Goal: Information Seeking & Learning: Learn about a topic

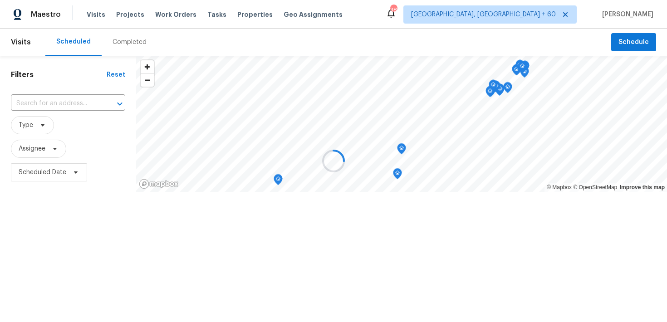
click at [119, 43] on div at bounding box center [333, 161] width 667 height 322
click at [120, 40] on div at bounding box center [333, 161] width 667 height 322
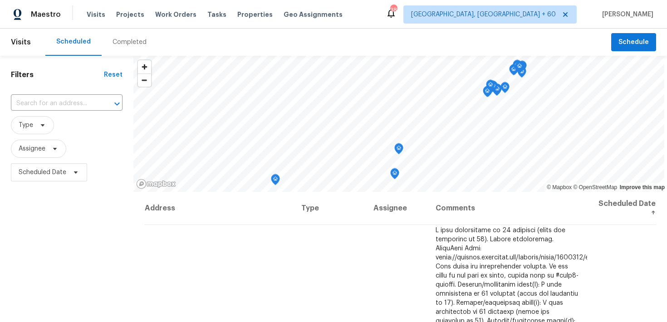
click at [125, 45] on div "Completed" at bounding box center [130, 42] width 34 height 9
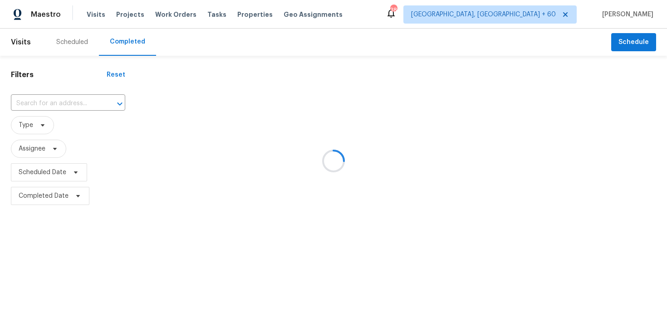
click at [55, 101] on div at bounding box center [333, 161] width 667 height 322
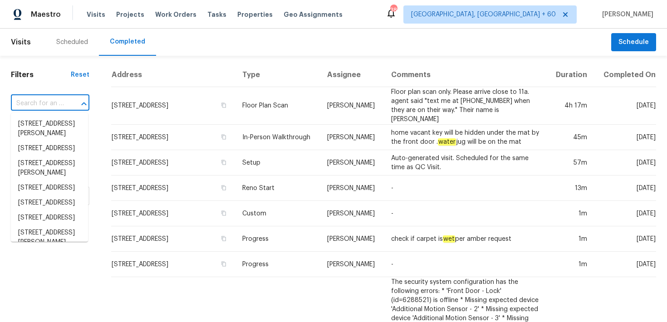
click at [33, 104] on input "text" at bounding box center [37, 104] width 53 height 14
paste input "[STREET_ADDRESS][PERSON_NAME]"
type input "[STREET_ADDRESS][PERSON_NAME]"
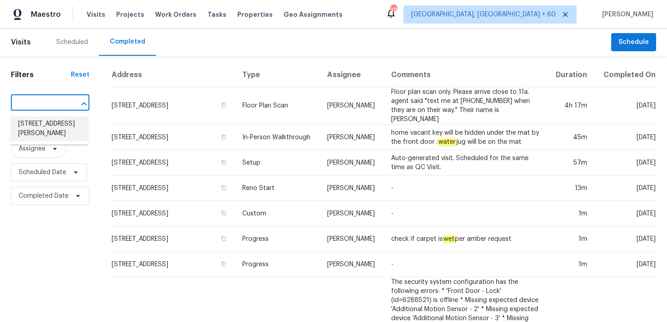
click at [31, 126] on li "[STREET_ADDRESS][PERSON_NAME]" at bounding box center [49, 129] width 77 height 25
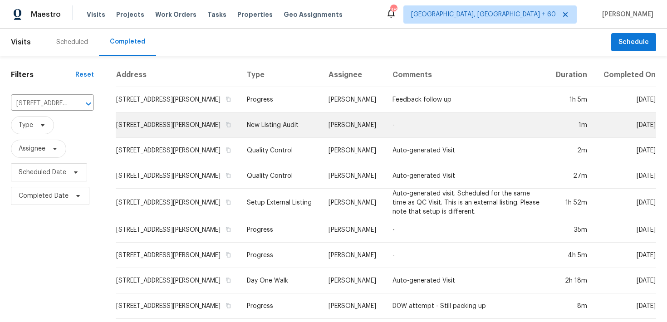
click at [279, 125] on td "New Listing Audit" at bounding box center [281, 125] width 82 height 25
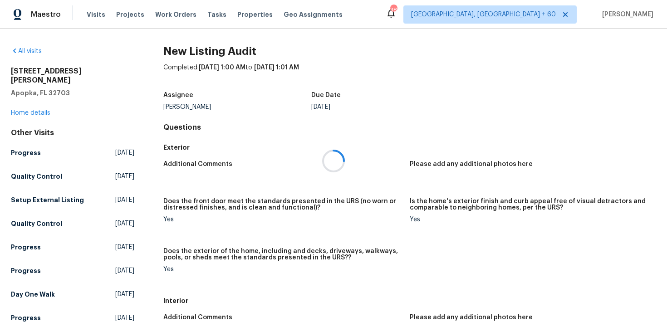
click at [28, 102] on div at bounding box center [333, 161] width 667 height 322
click at [19, 104] on div at bounding box center [333, 161] width 667 height 322
click at [20, 110] on link "Home details" at bounding box center [31, 113] width 40 height 6
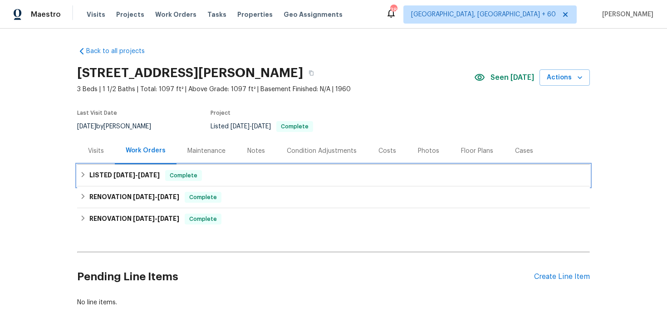
click at [215, 179] on div "LISTED [DATE] - [DATE] Complete" at bounding box center [334, 175] width 508 height 11
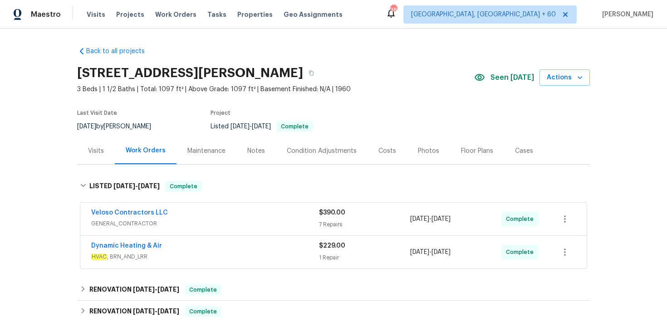
click at [326, 222] on div "7 Repairs" at bounding box center [364, 224] width 91 height 9
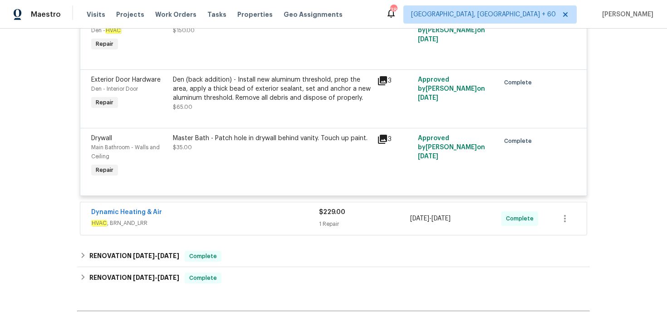
scroll to position [501, 0]
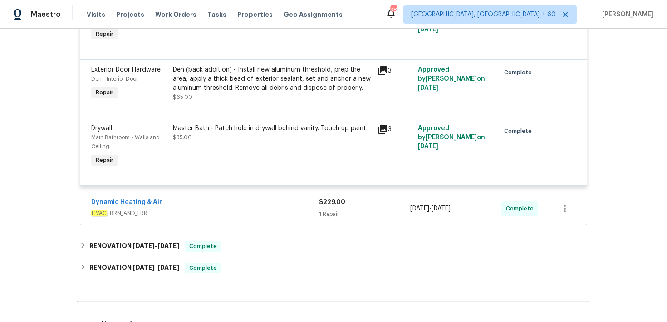
click at [311, 207] on div "Dynamic Heating & Air" at bounding box center [205, 203] width 228 height 11
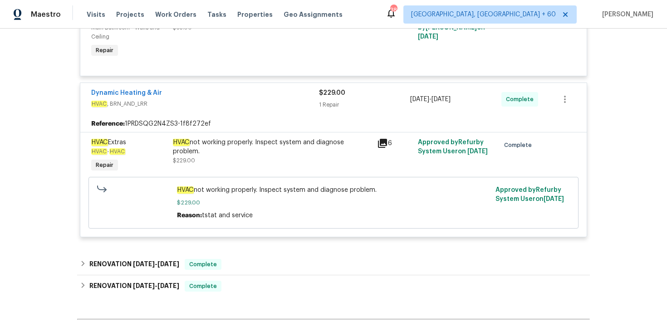
scroll to position [617, 0]
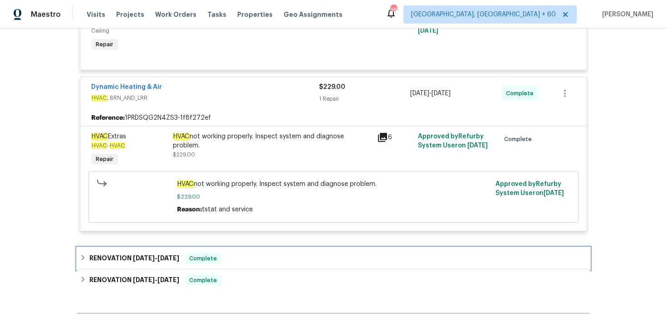
click at [264, 257] on div "RENOVATION [DATE] - [DATE] Complete" at bounding box center [334, 258] width 508 height 11
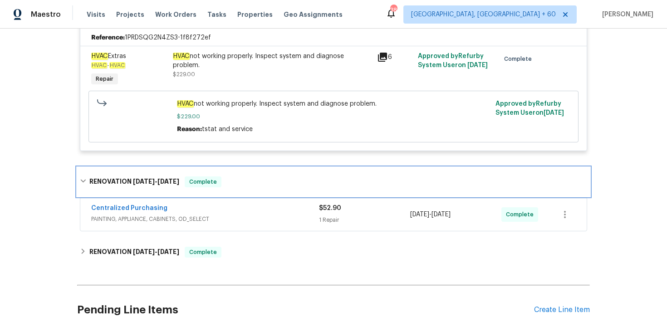
scroll to position [718, 0]
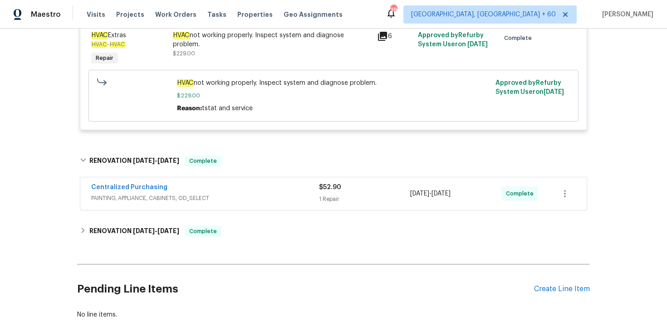
click at [320, 205] on div "$52.90 1 Repair" at bounding box center [364, 194] width 91 height 22
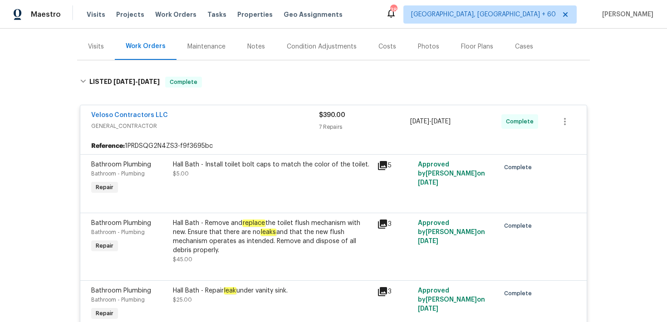
scroll to position [0, 0]
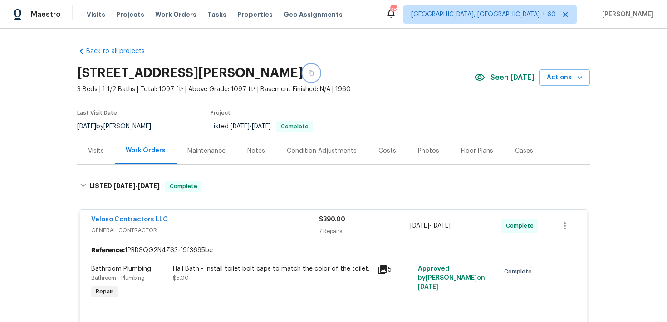
click at [303, 74] on button "button" at bounding box center [311, 73] width 16 height 16
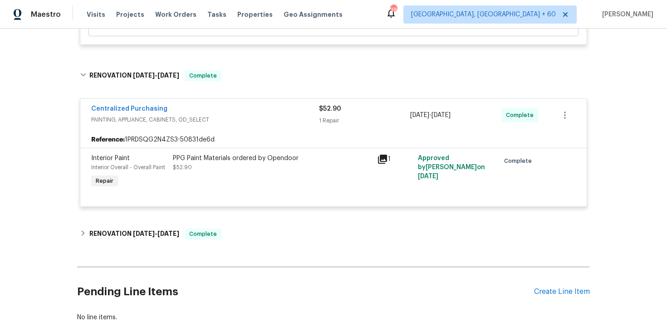
scroll to position [805, 0]
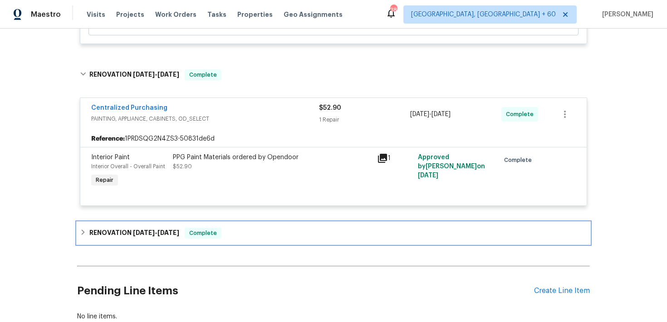
click at [232, 234] on div "RENOVATION [DATE] - [DATE] Complete" at bounding box center [334, 233] width 508 height 11
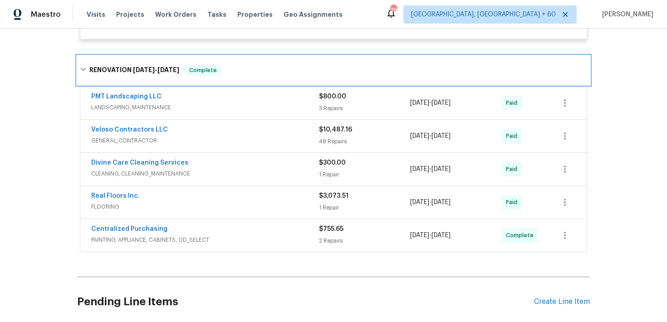
scroll to position [1003, 0]
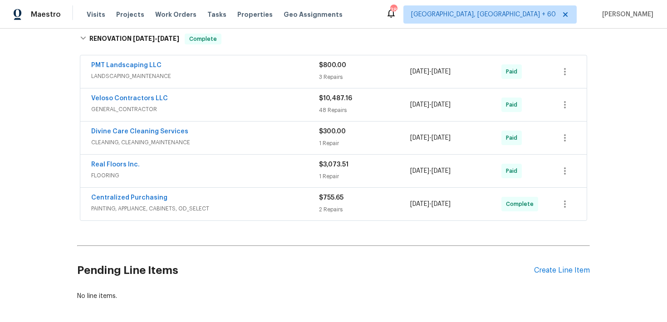
click at [329, 211] on div "2 Repairs" at bounding box center [364, 209] width 91 height 9
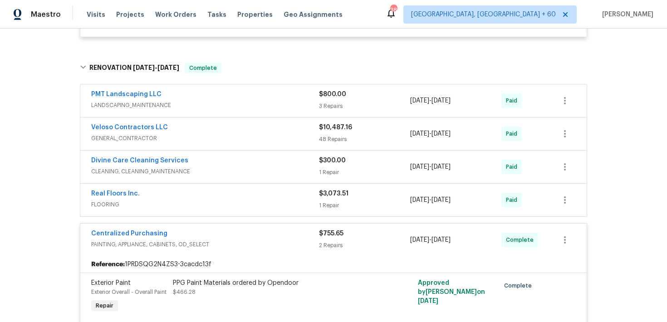
scroll to position [912, 0]
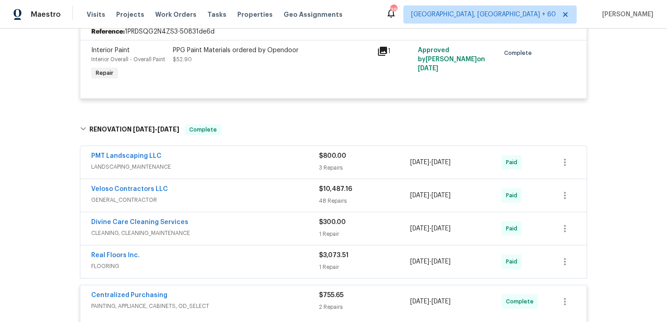
click at [331, 226] on span "$300.00" at bounding box center [332, 222] width 27 height 6
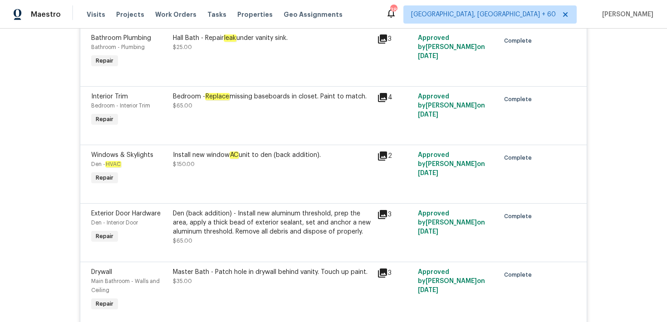
scroll to position [0, 0]
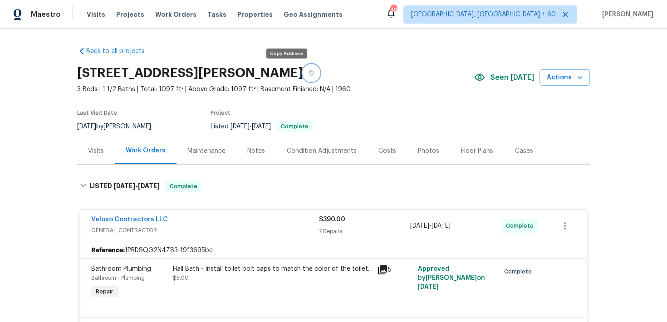
click at [309, 71] on icon "button" at bounding box center [311, 72] width 5 height 5
click at [93, 10] on span "Visits" at bounding box center [96, 14] width 19 height 9
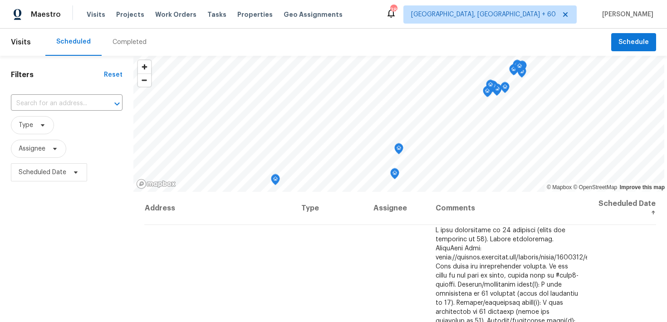
click at [126, 37] on div "Completed" at bounding box center [130, 42] width 56 height 27
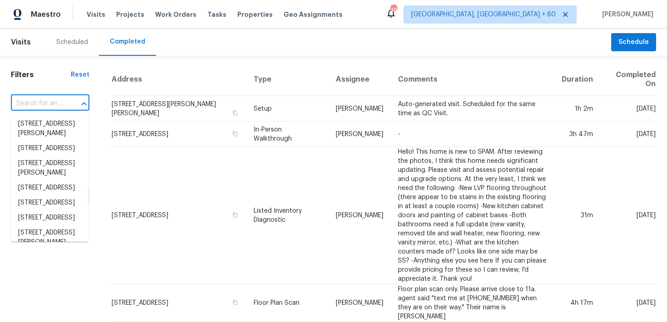
click at [57, 108] on input "text" at bounding box center [37, 104] width 53 height 14
paste input "[STREET_ADDRESS]"
type input "[STREET_ADDRESS]"
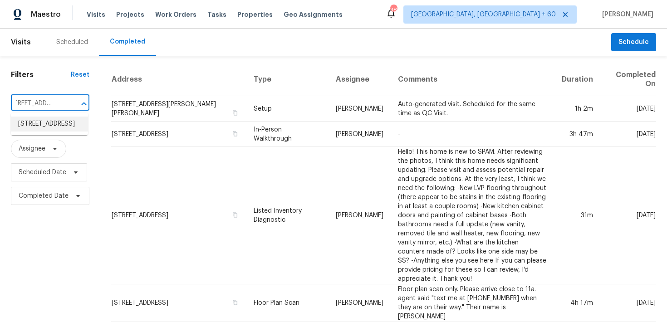
click at [33, 127] on li "[STREET_ADDRESS]" at bounding box center [49, 124] width 77 height 15
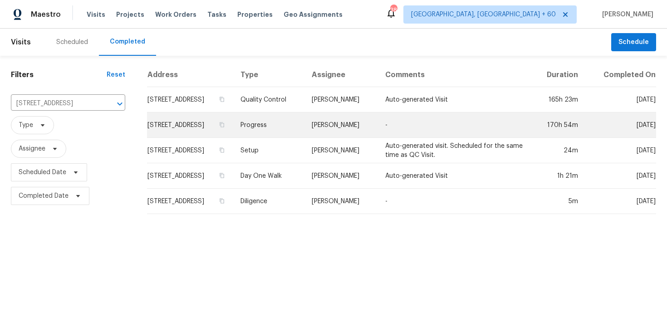
click at [290, 119] on td "Progress" at bounding box center [269, 125] width 72 height 25
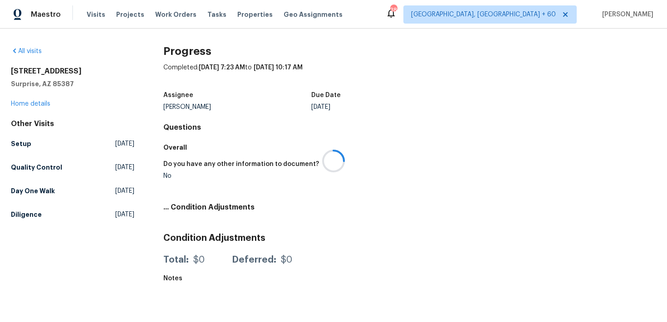
click at [25, 105] on div at bounding box center [333, 161] width 667 height 322
click at [17, 104] on div at bounding box center [333, 161] width 667 height 322
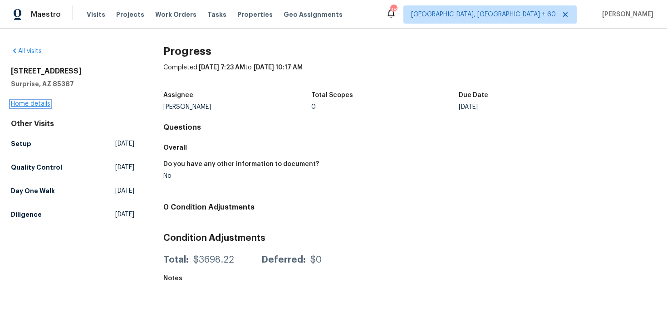
click at [13, 101] on link "Home details" at bounding box center [31, 104] width 40 height 6
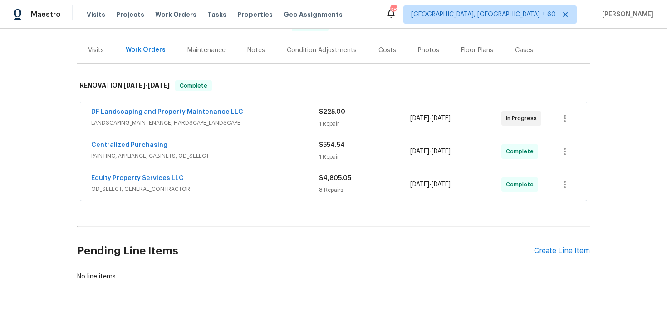
scroll to position [122, 0]
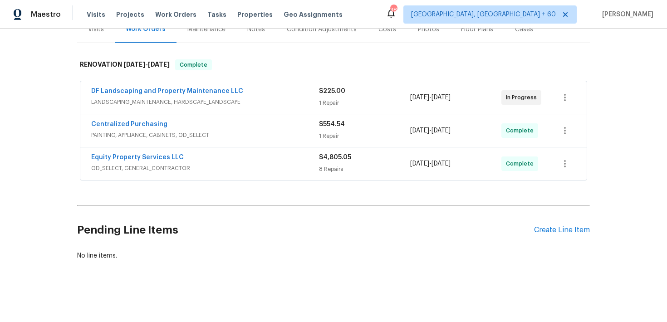
click at [336, 164] on div "$4,805.05 8 Repairs" at bounding box center [364, 164] width 91 height 22
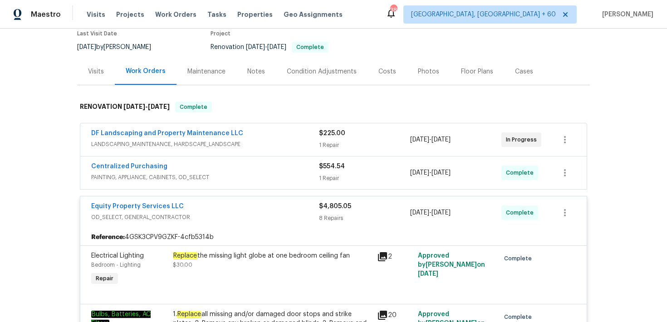
scroll to position [44, 0]
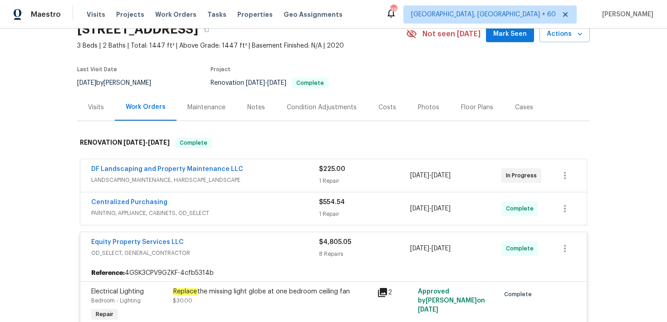
click at [321, 211] on div "1 Repair" at bounding box center [364, 214] width 91 height 9
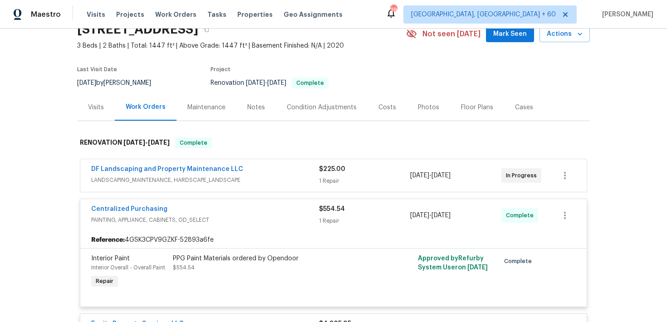
click at [328, 180] on div "1 Repair" at bounding box center [364, 181] width 91 height 9
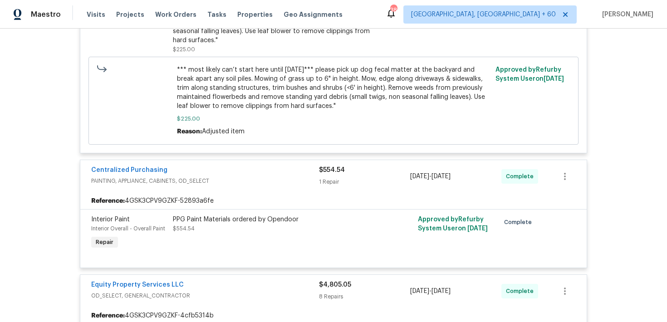
scroll to position [306, 0]
